Goal: Find contact information: Find contact information

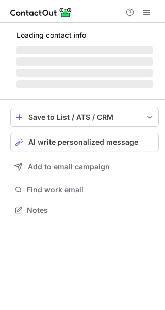
scroll to position [216, 165]
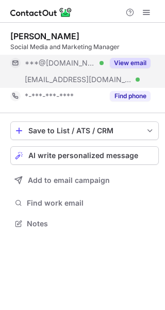
click at [140, 58] on button "View email" at bounding box center [130, 63] width 41 height 10
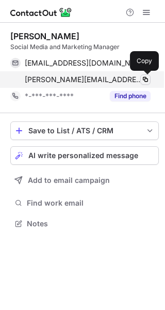
click at [148, 78] on span at bounding box center [145, 79] width 8 height 8
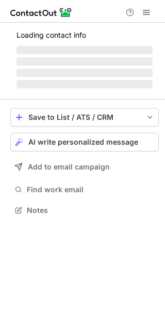
scroll to position [216, 165]
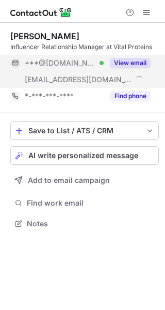
click at [141, 61] on button "View email" at bounding box center [130, 63] width 41 height 10
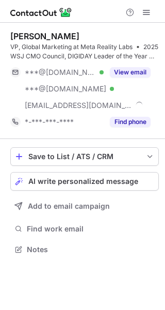
scroll to position [242, 165]
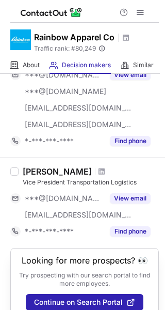
scroll to position [824, 0]
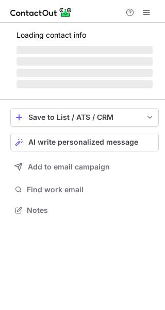
scroll to position [209, 165]
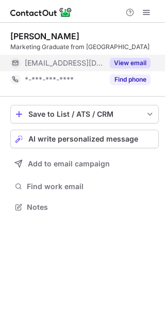
click at [134, 68] on button "View email" at bounding box center [130, 63] width 41 height 10
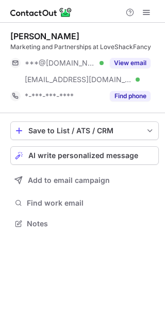
scroll to position [216, 165]
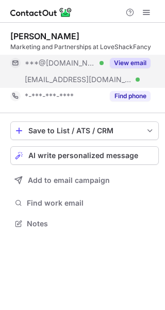
click at [126, 58] on button "View email" at bounding box center [130, 63] width 41 height 10
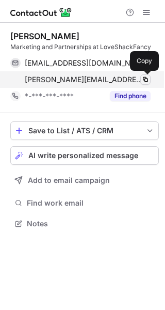
click at [146, 76] on span at bounding box center [145, 79] width 8 height 8
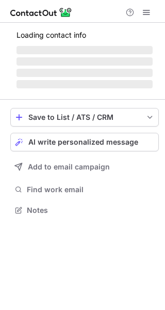
scroll to position [200, 165]
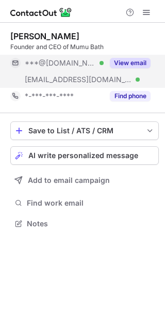
click at [128, 61] on button "View email" at bounding box center [130, 63] width 41 height 10
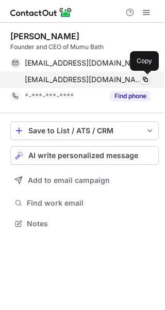
click at [146, 76] on span at bounding box center [145, 79] width 8 height 8
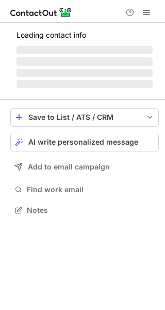
scroll to position [216, 165]
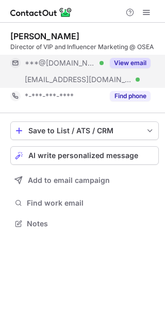
click at [126, 62] on button "View email" at bounding box center [130, 63] width 41 height 10
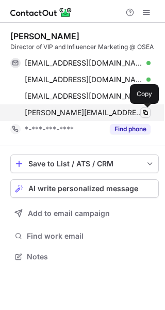
click at [149, 113] on span at bounding box center [145, 112] width 8 height 8
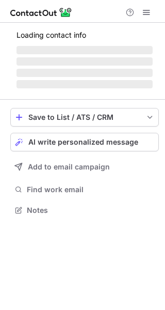
scroll to position [226, 165]
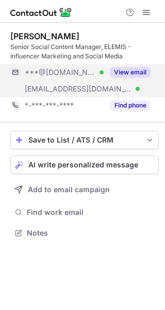
click at [127, 72] on button "View email" at bounding box center [130, 72] width 41 height 10
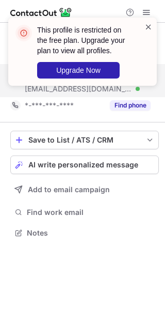
click at [146, 22] on span at bounding box center [149, 27] width 8 height 10
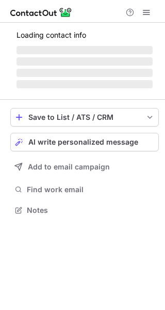
scroll to position [216, 165]
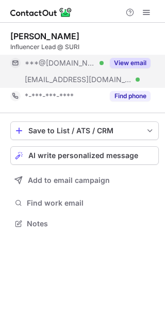
click at [144, 62] on button "View email" at bounding box center [130, 63] width 41 height 10
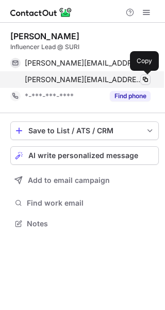
click at [146, 79] on span at bounding box center [145, 79] width 8 height 8
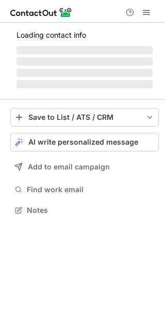
scroll to position [216, 165]
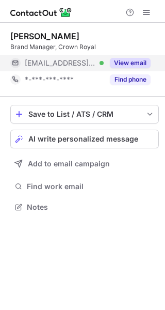
click at [144, 59] on button "View email" at bounding box center [130, 63] width 41 height 10
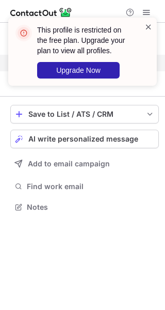
click at [150, 22] on span at bounding box center [149, 27] width 8 height 10
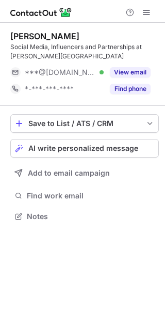
scroll to position [209, 165]
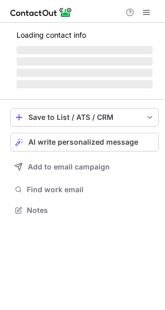
scroll to position [200, 165]
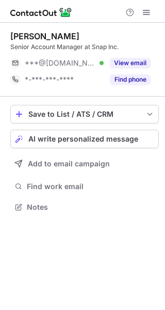
scroll to position [200, 165]
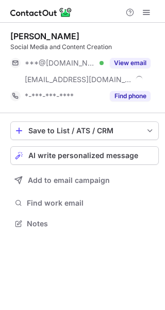
scroll to position [216, 165]
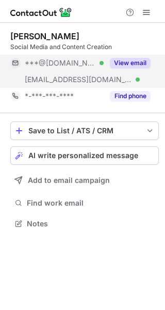
click at [129, 62] on button "View email" at bounding box center [130, 63] width 41 height 10
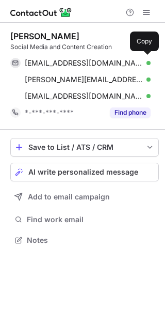
scroll to position [233, 165]
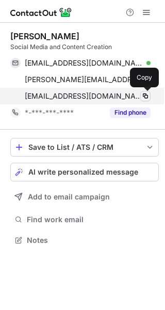
click at [147, 95] on span at bounding box center [145, 96] width 8 height 8
